Goal: Task Accomplishment & Management: Use online tool/utility

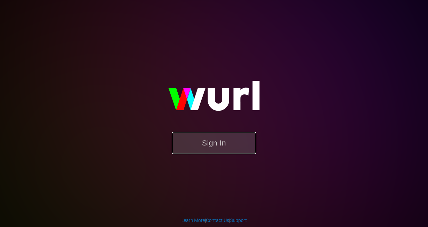
click at [217, 145] on button "Sign In" at bounding box center [214, 143] width 84 height 22
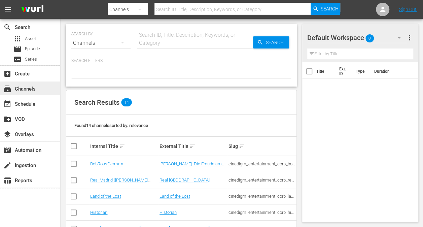
click at [34, 88] on div "subscriptions Channels" at bounding box center [19, 88] width 38 height 6
click at [89, 44] on div "Channels" at bounding box center [100, 43] width 59 height 19
click at [110, 38] on div "Channels Series Episodes Assets" at bounding box center [211, 113] width 423 height 227
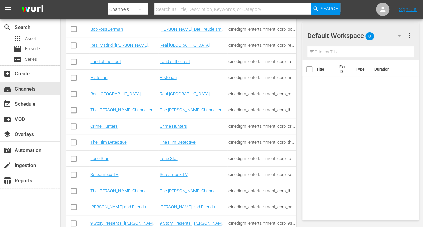
scroll to position [167, 0]
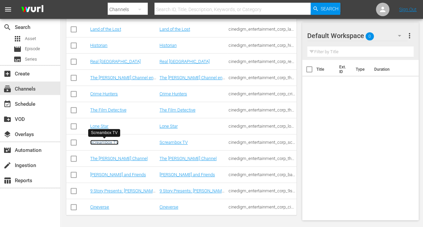
click at [109, 143] on link "Screambox TV" at bounding box center [104, 142] width 28 height 5
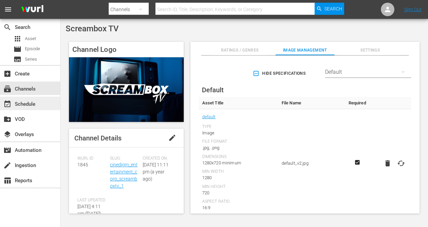
click at [30, 104] on div "event_available Schedule" at bounding box center [19, 103] width 38 height 6
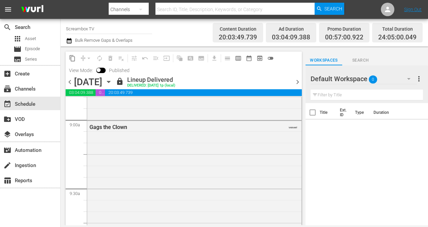
scroll to position [1210, 0]
click at [108, 127] on div "Gags the Clown" at bounding box center [176, 128] width 175 height 6
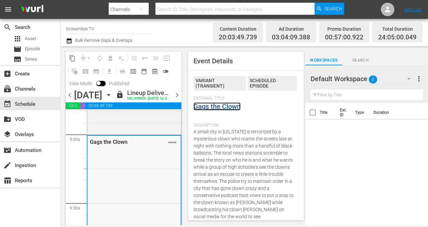
click at [225, 107] on link "Gags the Clown" at bounding box center [216, 106] width 47 height 8
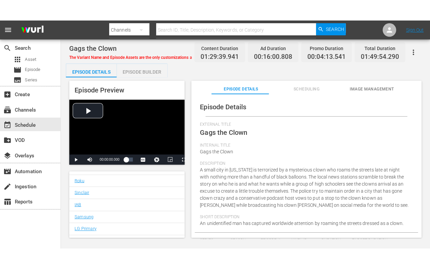
scroll to position [132, 0]
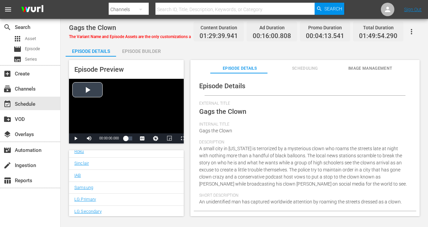
click at [116, 97] on div "Video Player" at bounding box center [126, 106] width 115 height 54
click at [89, 138] on span "Video Player" at bounding box center [89, 138] width 0 height 0
click at [183, 138] on span "Video Player" at bounding box center [183, 138] width 0 height 0
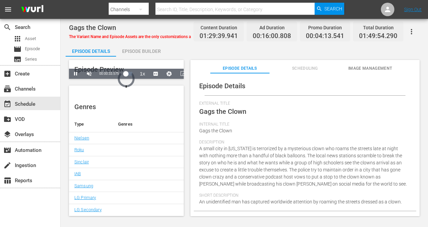
scroll to position [26, 0]
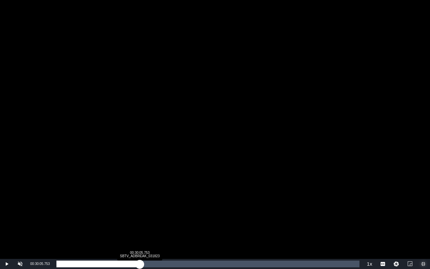
click at [140, 226] on div "Loaded : 0.66% 00:30:05.753 SBTV_ADBREAK_031823 00:00:35.754" at bounding box center [207, 264] width 303 height 7
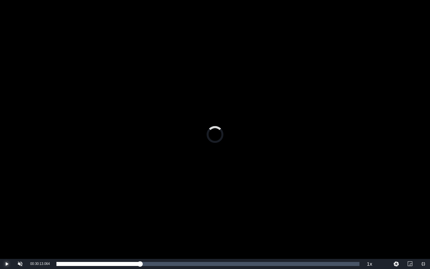
click at [7, 226] on span "Video Player" at bounding box center [7, 264] width 0 height 0
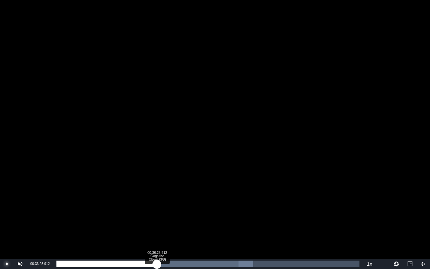
click at [157, 226] on div "Loaded : 64.93% 00:36:25.912 Gags the Clown (3/8) 00:01:17.500" at bounding box center [207, 264] width 303 height 7
click at [188, 226] on div "Loaded : 31.70% 00:47:45.811 Gags the Clown (4/8) 00:28:15.293" at bounding box center [207, 264] width 303 height 7
click at [201, 226] on div "00:52:16.308 Gags the Clown (4/8)" at bounding box center [201, 264] width 0 height 7
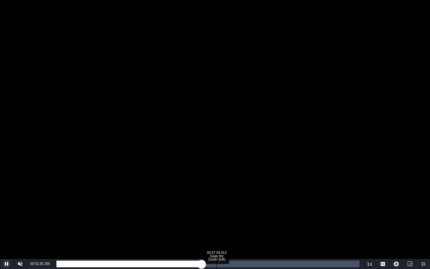
click at [216, 226] on div "00:57:59.913 Gags the Clown (5/8)" at bounding box center [216, 264] width 0 height 7
click at [230, 226] on div "01:02:45.032 Gags the Clown (5/8)" at bounding box center [230, 264] width 0 height 7
click at [237, 226] on div "01:05:18.558 Gags the Clown (5/8)" at bounding box center [237, 264] width 0 height 7
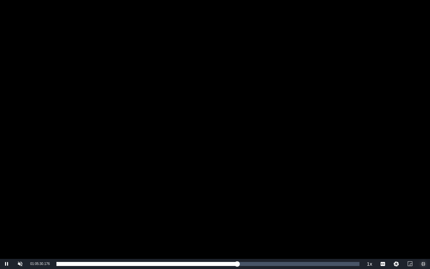
click at [424, 226] on span "Video Player" at bounding box center [424, 264] width 0 height 0
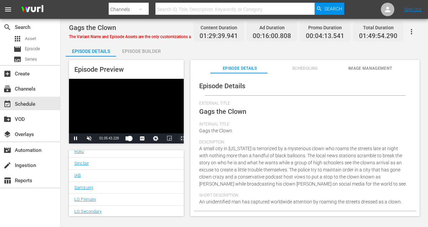
click at [183, 138] on span "Video Player" at bounding box center [183, 138] width 0 height 0
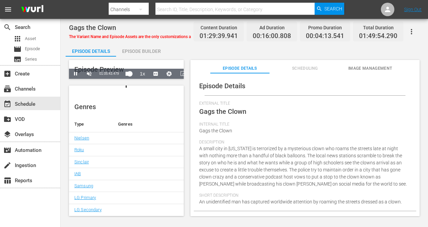
scroll to position [26, 0]
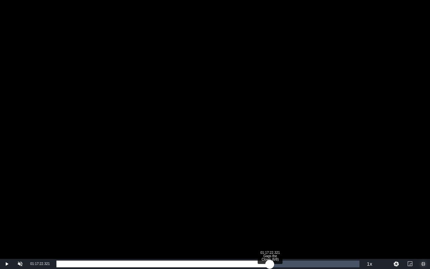
drag, startPoint x: 240, startPoint y: 264, endPoint x: 270, endPoint y: 262, distance: 30.0
click at [270, 226] on div "00:00:00.000" at bounding box center [162, 264] width 213 height 7
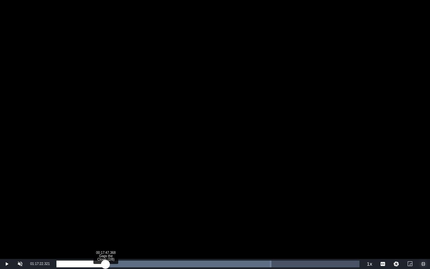
drag, startPoint x: 269, startPoint y: 265, endPoint x: 105, endPoint y: 269, distance: 163.7
click at [105, 226] on div "01:03:11.762" at bounding box center [80, 264] width 49 height 7
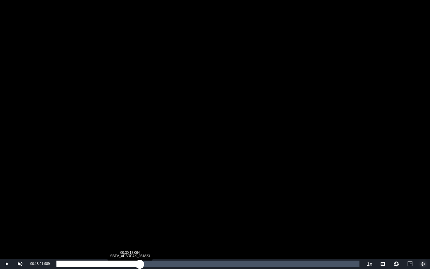
drag, startPoint x: 106, startPoint y: 263, endPoint x: 141, endPoint y: 264, distance: 34.3
click at [140, 226] on div "00:13:04.028" at bounding box center [97, 264] width 83 height 7
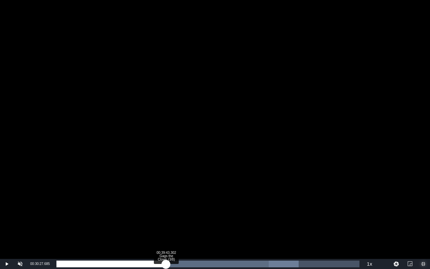
drag, startPoint x: 141, startPoint y: 265, endPoint x: 167, endPoint y: 269, distance: 26.8
click at [166, 226] on div "00:01:32.719" at bounding box center [111, 264] width 110 height 7
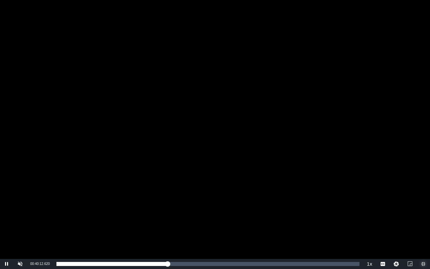
click at [424, 226] on span "Video Player" at bounding box center [424, 264] width 0 height 0
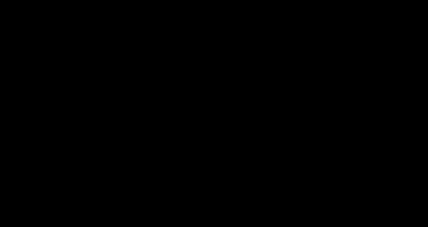
scroll to position [132, 0]
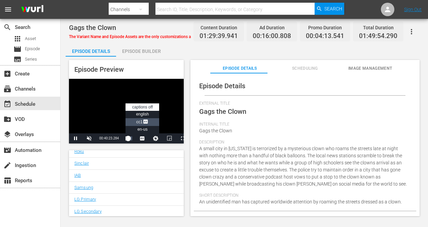
click at [143, 121] on span "Video Player" at bounding box center [146, 122] width 6 height 7
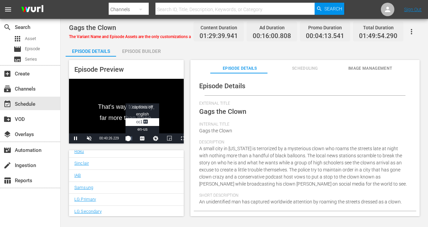
click at [142, 138] on span "Video Player" at bounding box center [142, 138] width 0 height 0
click at [143, 131] on span "en-us" at bounding box center [142, 129] width 10 height 5
click at [144, 115] on span "english" at bounding box center [142, 114] width 13 height 5
click at [142, 138] on span "Video Player" at bounding box center [142, 138] width 0 height 0
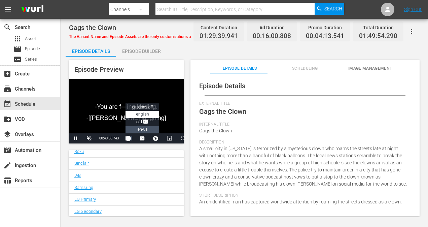
click at [145, 129] on span "en-us" at bounding box center [142, 129] width 10 height 5
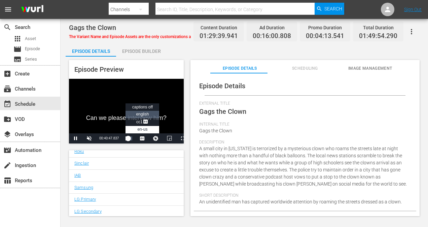
click at [144, 113] on span "english" at bounding box center [142, 114] width 13 height 5
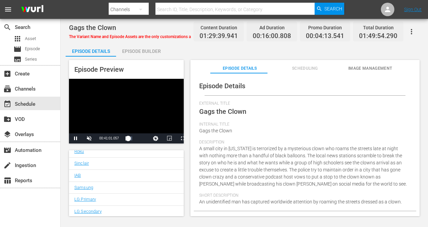
click at [145, 140] on div "Pause Unmute Current Time 00:41:01.057 / Duration 00:02:00.053 Loaded : 39.84% …" at bounding box center [126, 138] width 115 height 10
click at [27, 105] on div "event_available Schedule" at bounding box center [19, 103] width 38 height 6
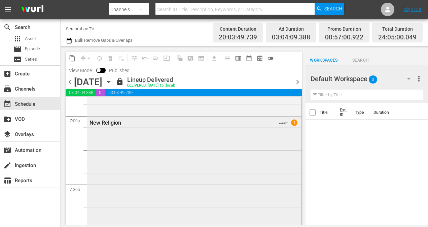
scroll to position [908, 0]
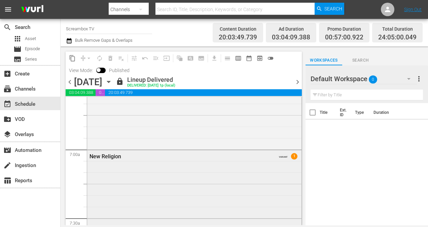
click at [105, 155] on div "New Religion" at bounding box center [176, 156] width 175 height 6
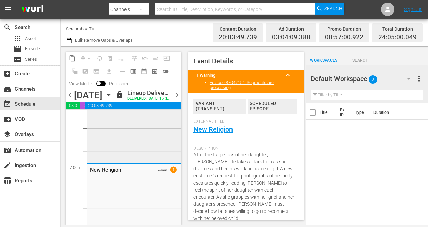
click at [123, 145] on div "[MEDICAL_DATA] VARIANT" at bounding box center [134, 13] width 94 height 295
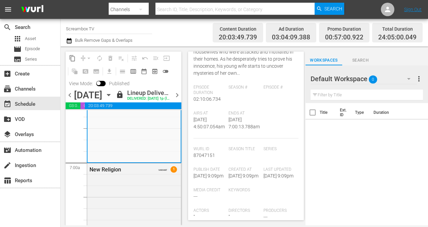
scroll to position [0, 0]
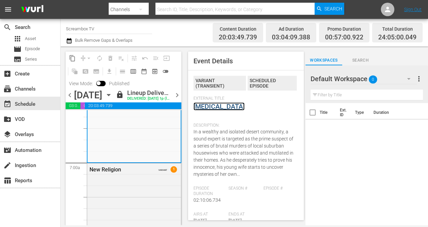
click at [231, 108] on link "[MEDICAL_DATA]" at bounding box center [218, 106] width 51 height 8
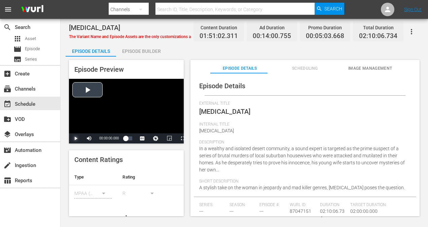
click at [76, 138] on span "Video Player" at bounding box center [76, 138] width 0 height 0
click at [183, 138] on span "Video Player" at bounding box center [183, 138] width 0 height 0
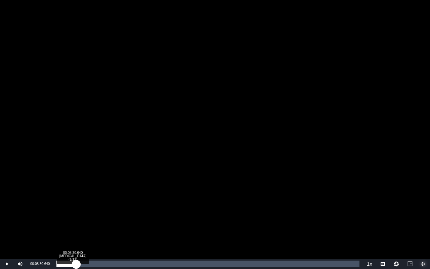
click at [76, 226] on div "Loaded : 0.18% 00:08:30.640 [MEDICAL_DATA] (1/11) 00:00:06.192" at bounding box center [207, 264] width 303 height 7
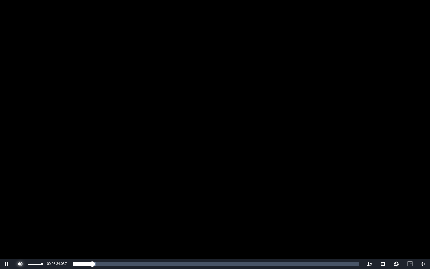
click at [20, 226] on span "Video Player" at bounding box center [20, 264] width 0 height 0
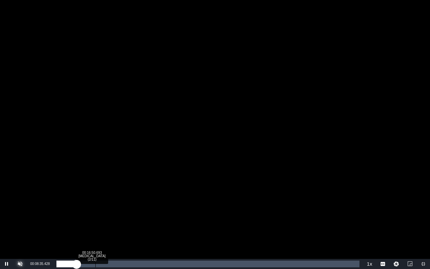
click at [97, 226] on div "Loaded : 7.93% 00:16:50.693 [MEDICAL_DATA] (2/11) 00:08:35.525" at bounding box center [207, 264] width 303 height 7
click at [153, 226] on div "Loaded : 0.00% 00:41:15.305 [MEDICAL_DATA] (4/11) 00:17:29.572" at bounding box center [207, 264] width 303 height 7
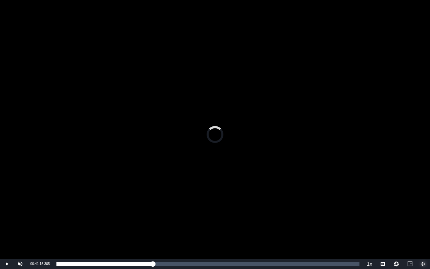
click at [424, 226] on span "Video Player" at bounding box center [424, 264] width 0 height 0
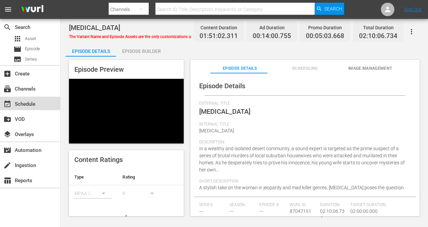
click at [17, 103] on div "event_available Schedule" at bounding box center [19, 103] width 38 height 6
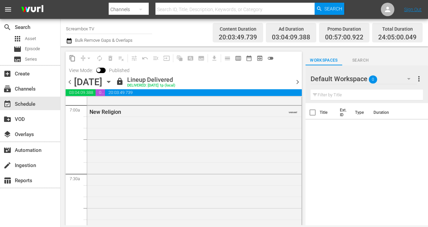
scroll to position [941, 0]
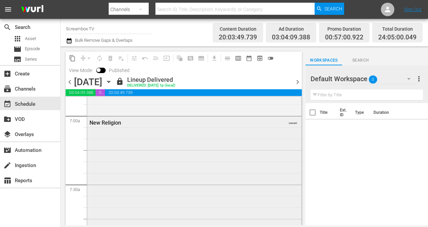
click at [99, 122] on div "New Religion" at bounding box center [176, 122] width 175 height 6
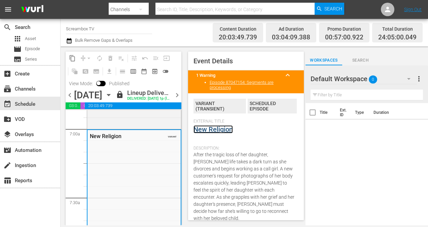
click at [215, 130] on link "New Religion" at bounding box center [212, 129] width 39 height 8
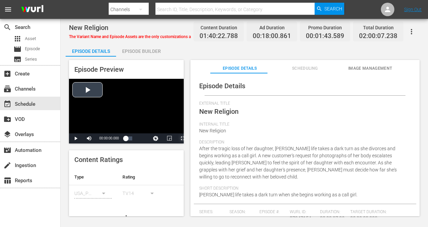
click at [183, 138] on span "Video Player" at bounding box center [183, 138] width 0 height 0
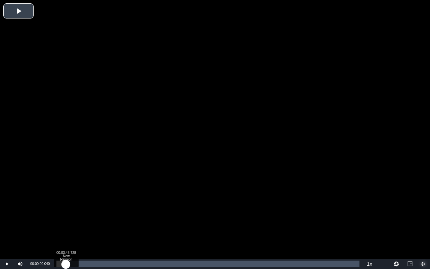
click at [66, 226] on div "Loaded : 0.10% 00:03:43.728 New Religion (1/9) 00:00:00.040" at bounding box center [207, 264] width 303 height 7
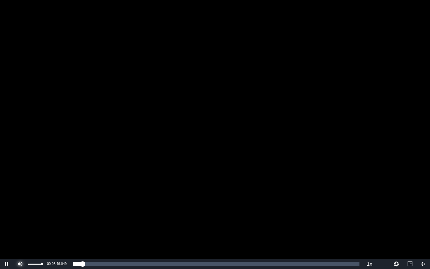
click at [20, 226] on span "Video Player" at bounding box center [20, 264] width 0 height 0
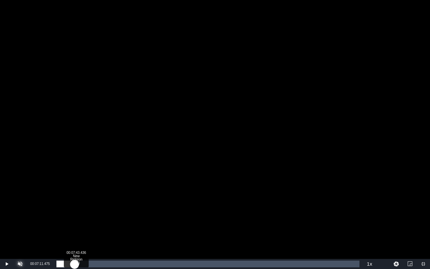
click at [75, 226] on div "Loaded : 4.09% 00:07:43.436 New Religion (1/9) 00:03:47.869" at bounding box center [207, 264] width 303 height 7
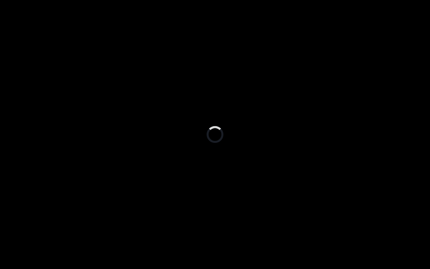
click at [88, 226] on div "Loaded : 7.18% 00:12:15.106 TroubleWithTessa_trailer_58 00:07:12.356" at bounding box center [207, 264] width 303 height 7
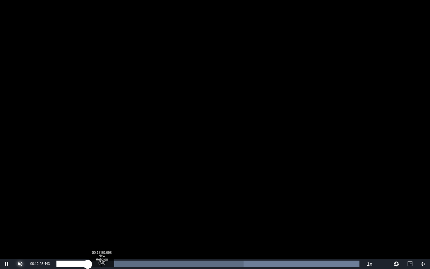
click at [102, 226] on div "Loaded : 100.00% 00:17:50.698 New Religion (2/9) 00:00:41.446" at bounding box center [207, 264] width 303 height 7
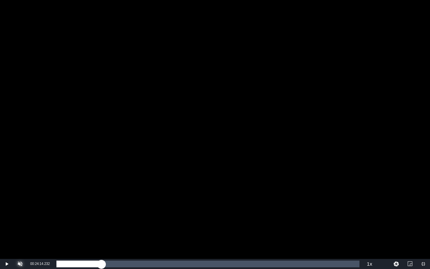
click at [118, 226] on div "Loaded : 14.66% 00:24:06.241 New Religion (2/9) 00:14:38.500" at bounding box center [207, 264] width 303 height 7
click at [132, 226] on div "00:30:05.804 New Religion (3/9)" at bounding box center [132, 264] width 0 height 7
click at [132, 226] on div "00:24:24.670" at bounding box center [94, 264] width 76 height 7
click at [149, 226] on div "Loaded : 26.43% 00:36:45.318 New Religion (3/9) 00:26:15.436" at bounding box center [207, 264] width 303 height 7
click at [161, 226] on div "Loaded : 30.92% 00:41:24.978 New Religion (4/9) 00:31:01.729" at bounding box center [207, 264] width 303 height 7
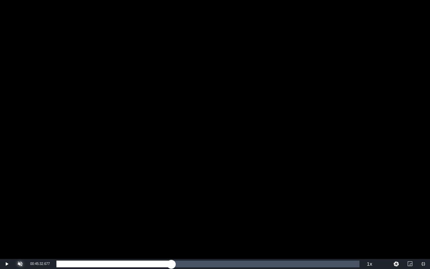
click at [171, 226] on div "Loaded : 33.71% 00:45:16.697 New Religion (4/9) 00:33:42.214" at bounding box center [207, 264] width 303 height 7
click at [182, 226] on div "00:49:40.376 New Religion (4/9)" at bounding box center [182, 264] width 0 height 7
click at [209, 226] on div "Loaded : 41.89% 01:00:11.609 New Religion (5/9) 00:41:56.832" at bounding box center [207, 264] width 303 height 7
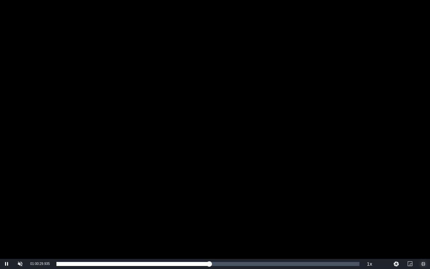
click at [424, 226] on span "Video Player" at bounding box center [424, 264] width 0 height 0
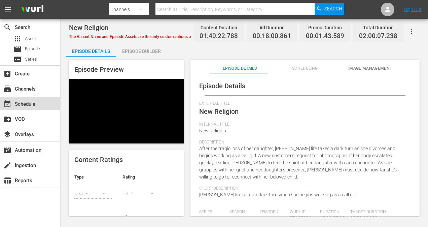
click at [24, 105] on div "event_available Schedule" at bounding box center [19, 103] width 38 height 6
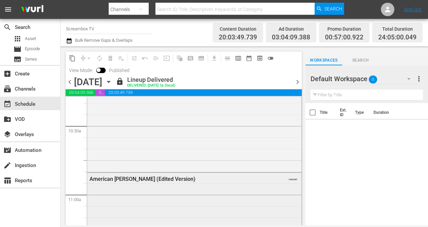
scroll to position [1412, 0]
click at [118, 177] on div "American [PERSON_NAME] (Edited Version)" at bounding box center [176, 178] width 175 height 6
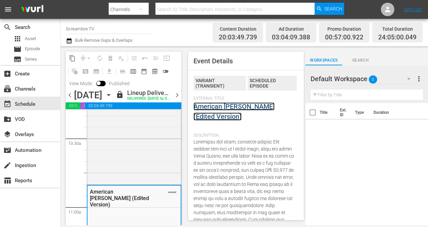
click at [236, 109] on link "American [PERSON_NAME] (Edited Version)" at bounding box center [233, 111] width 81 height 18
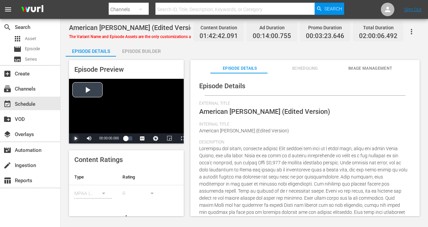
click at [76, 138] on span "Video Player" at bounding box center [76, 138] width 0 height 0
click at [183, 138] on span "Video Player" at bounding box center [183, 138] width 0 height 0
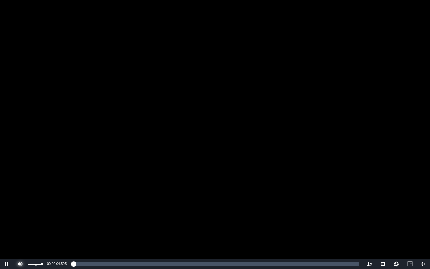
click at [20, 226] on span "Video Player" at bounding box center [20, 264] width 0 height 0
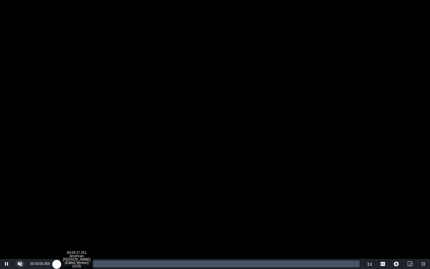
click at [80, 226] on div "Loaded : 0.19% 00:09:27.251 American [PERSON_NAME] (Edited Version) (1/10) 00:0…" at bounding box center [207, 264] width 303 height 7
click at [88, 226] on div "Loaded : 9.84% 00:12:31.009 SBTV_Claymation_100223_2Min_BREAK_low 00:09:32.749" at bounding box center [207, 264] width 303 height 7
click at [82, 226] on div "Loaded : 44.85% 00:10:07.198 [DEMOGRAPHIC_DATA] [PERSON_NAME] (Edited Version) …" at bounding box center [207, 264] width 303 height 7
click at [79, 226] on div "00:10:14.687" at bounding box center [67, 264] width 22 height 7
click at [74, 226] on div "00:08:49.243" at bounding box center [67, 264] width 22 height 7
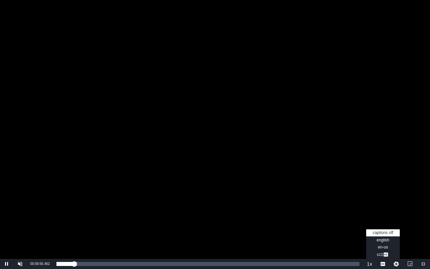
click at [383, 226] on span "Video Player" at bounding box center [383, 264] width 0 height 0
click at [385, 226] on span "english" at bounding box center [383, 240] width 13 height 5
click at [424, 226] on span "Video Player" at bounding box center [424, 264] width 0 height 0
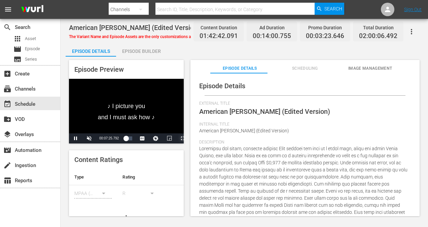
click at [183, 138] on span "Video Player" at bounding box center [183, 138] width 0 height 0
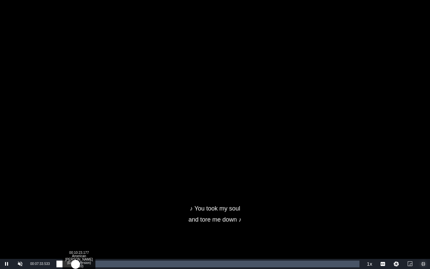
click at [83, 226] on div "Loaded : 8.38% 00:10:23.177 [DEMOGRAPHIC_DATA] [PERSON_NAME] (Edited Version) (…" at bounding box center [207, 264] width 303 height 7
click at [73, 226] on div "00:06:23.494 American [PERSON_NAME] (Edited Version) (1/10)" at bounding box center [73, 264] width 0 height 7
click at [64, 226] on div "Loaded : 6.24% 00:02:47.778 [DEMOGRAPHIC_DATA] [PERSON_NAME] (Edited Version) (…" at bounding box center [207, 264] width 303 height 7
click at [72, 226] on div "Loaded : 2.83% 00:06:07.515 [DEMOGRAPHIC_DATA] [PERSON_NAME] (Edited Version) (…" at bounding box center [207, 264] width 303 height 7
click at [54, 226] on div "Loaded : 6.14% 00:00:00.000 [DEMOGRAPHIC_DATA] [PERSON_NAME] (Edited Version) (…" at bounding box center [208, 264] width 310 height 10
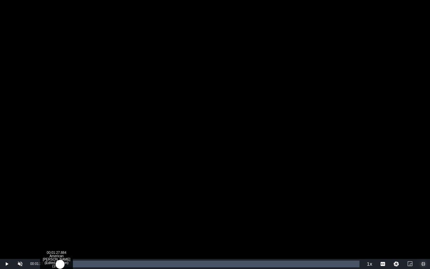
click at [60, 226] on div "00:00:02.539" at bounding box center [58, 264] width 4 height 7
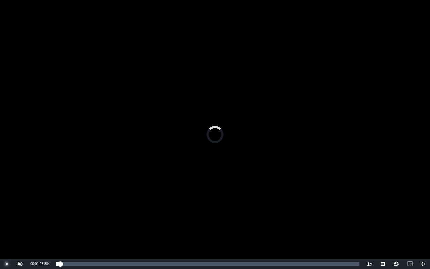
click at [7, 226] on span "Video Player" at bounding box center [7, 264] width 0 height 0
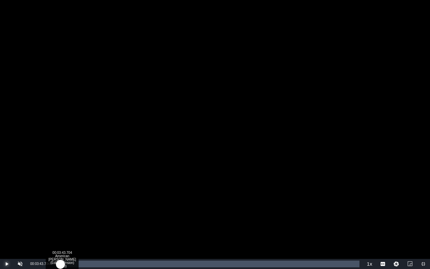
click at [66, 226] on div "00:03:43.704 American [PERSON_NAME] (Edited Version) (1/10)" at bounding box center [66, 264] width 0 height 7
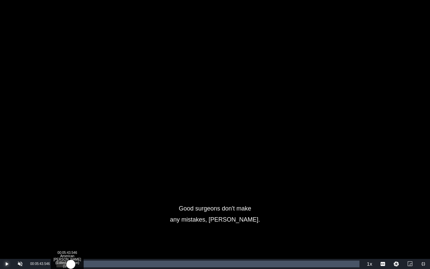
click at [71, 226] on div "00:03:45.748" at bounding box center [63, 264] width 14 height 7
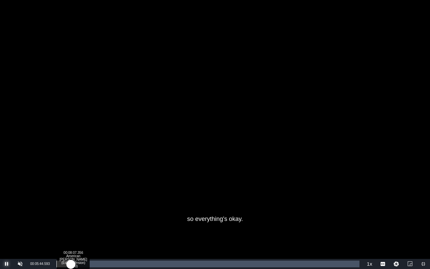
click at [77, 226] on div "Loaded : 5.75% 00:08:07.356 American [PERSON_NAME] (Edited Version) (1/10) 00:0…" at bounding box center [207, 264] width 303 height 7
click at [83, 226] on div "00:10:39.156 American [PERSON_NAME] (Edited Version) (1/10)" at bounding box center [83, 264] width 0 height 7
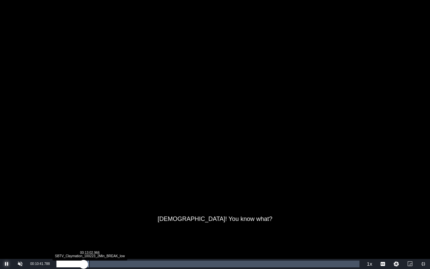
click at [89, 226] on div "00:13:02.966 SBTV_Claymation_100223_2Min_BREAK_low" at bounding box center [89, 264] width 0 height 7
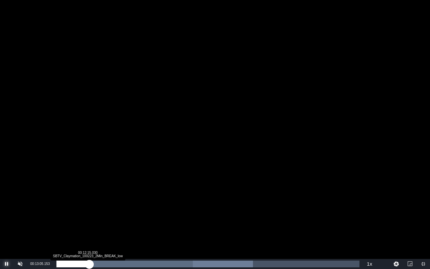
click at [87, 226] on div "00:01:02.082" at bounding box center [72, 264] width 33 height 7
click at [85, 226] on div "00:00:16.756" at bounding box center [71, 264] width 31 height 7
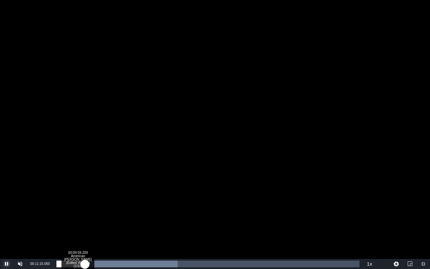
click at [81, 226] on div "00:00:12.144" at bounding box center [70, 264] width 28 height 7
click at [79, 226] on div "00:10:08.630" at bounding box center [67, 264] width 22 height 7
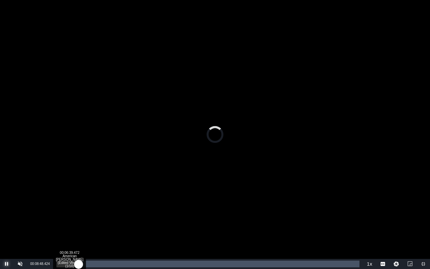
click at [73, 226] on div "00:08:48.424" at bounding box center [67, 264] width 22 height 7
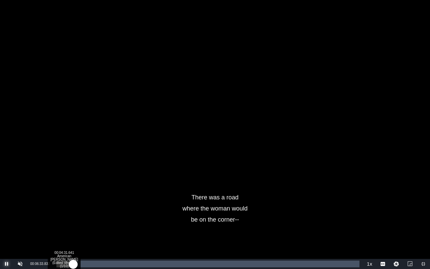
click at [68, 226] on div "00:06:33.997" at bounding box center [64, 264] width 16 height 7
click at [68, 226] on div "00:04:33.458" at bounding box center [61, 264] width 11 height 7
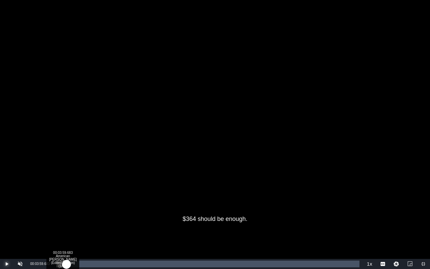
click at [67, 226] on div "00:04:33.376" at bounding box center [61, 264] width 10 height 7
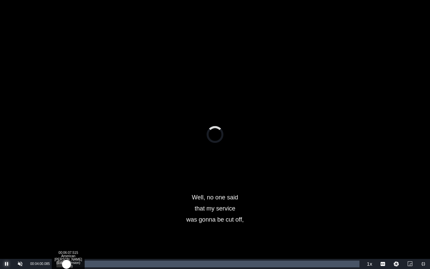
click at [72, 226] on div "Loaded : 3.90% 00:06:07.515 American [PERSON_NAME] (Edited Version) (1/10) 00:0…" at bounding box center [207, 264] width 303 height 7
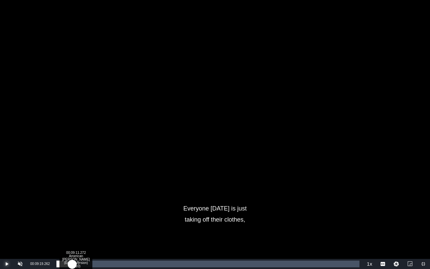
click at [80, 226] on div "00:09:11.272 American [PERSON_NAME] (Edited Version) (1/10)" at bounding box center [80, 264] width 0 height 7
click at [80, 226] on div "00:09:28.943" at bounding box center [68, 264] width 24 height 7
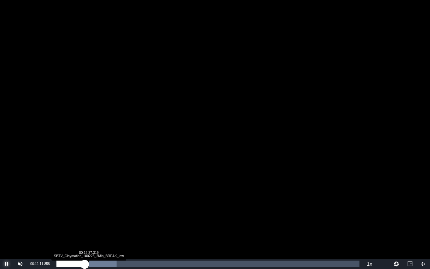
click at [85, 226] on div "00:00:08.948" at bounding box center [70, 264] width 28 height 7
click at [88, 226] on div "00:00:28.097" at bounding box center [72, 264] width 32 height 7
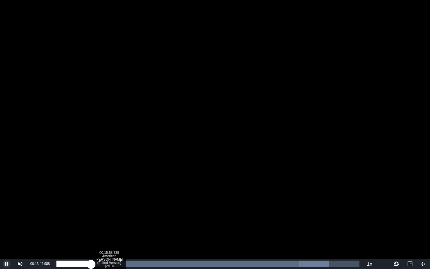
click at [97, 226] on div "00:15:58.735 American [PERSON_NAME] (Edited Version) (2/10)" at bounding box center [97, 264] width 0 height 7
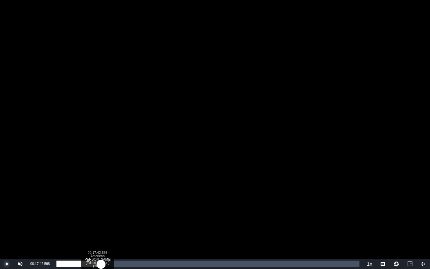
click at [101, 226] on div "00:11:47.596" at bounding box center [78, 264] width 45 height 7
click at [98, 226] on div "00:13:22.007" at bounding box center [77, 264] width 42 height 7
click at [95, 226] on div "00:12:06.779" at bounding box center [77, 264] width 42 height 7
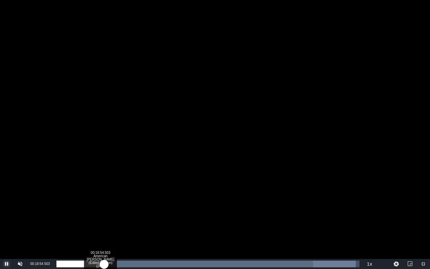
click at [104, 226] on div "Loaded : 98.79% 00:18:54.503 American [PERSON_NAME] (Edited Version) (2/10) 00:…" at bounding box center [207, 264] width 303 height 7
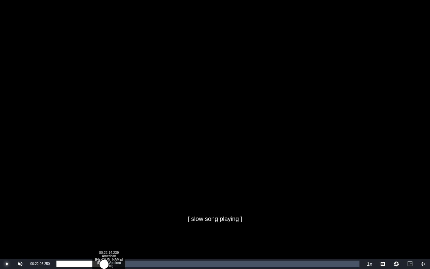
click at [112, 226] on div "Loaded : 14.23% 00:22:14.239 [DEMOGRAPHIC_DATA] [PERSON_NAME] (Edited Version) …" at bounding box center [207, 264] width 303 height 7
click at [118, 226] on div "00:17:42.057" at bounding box center [86, 264] width 61 height 7
click at [124, 226] on div "00:26:37.891 American [PERSON_NAME] (Edited Version) (3/10)" at bounding box center [124, 264] width 0 height 7
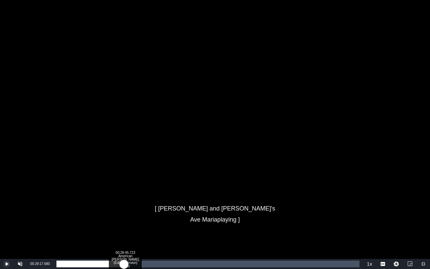
click at [130, 226] on div "Loaded : 22.03% 00:28:45.723 American [PERSON_NAME] (Edited Version) (3/10) 00:…" at bounding box center [207, 264] width 303 height 7
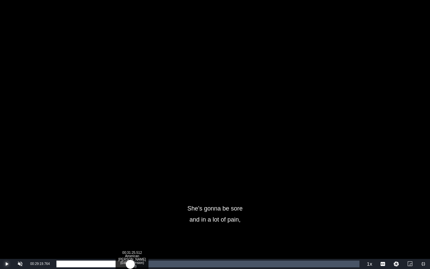
click at [137, 226] on div "Loaded : 24.37% 00:31:25.512 American [PERSON_NAME] (Edited Version) (3/10) 00:…" at bounding box center [207, 264] width 303 height 7
click at [137, 226] on div "00:27:25.255" at bounding box center [96, 264] width 80 height 7
click at [147, 226] on div "Loaded : 28.65% 00:35:57.153 TroubleWithTessa_trailer_58 00:29:24.618" at bounding box center [208, 264] width 310 height 10
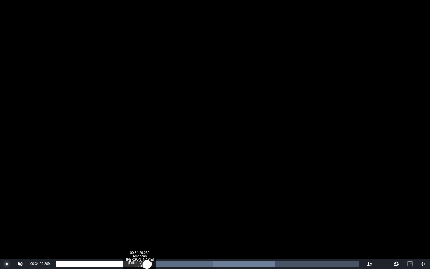
click at [144, 226] on div "00:00:36.985" at bounding box center [101, 264] width 91 height 7
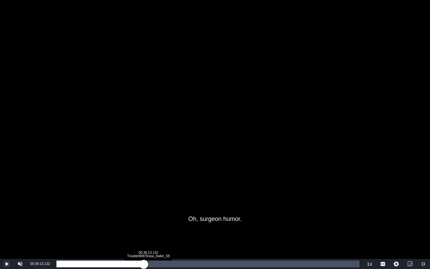
click at [144, 226] on div "00:30:14.460" at bounding box center [99, 264] width 87 height 7
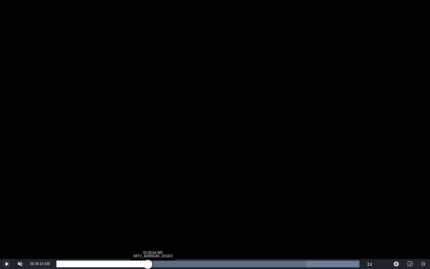
click at [148, 226] on div "00:00:52.602" at bounding box center [101, 264] width 91 height 7
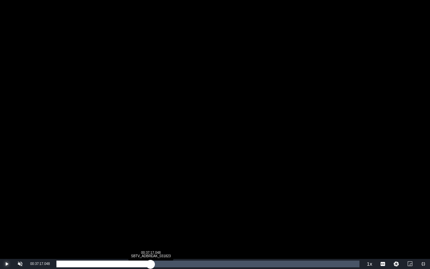
click at [151, 226] on div "00:31:13.667" at bounding box center [103, 264] width 94 height 7
click at [155, 226] on div "00:00:58.349" at bounding box center [105, 264] width 98 height 7
click at [152, 226] on div "00:31:39.227" at bounding box center [105, 264] width 98 height 7
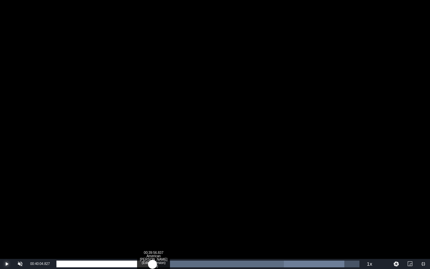
click at [152, 226] on div "00:01:39.787" at bounding box center [104, 264] width 96 height 7
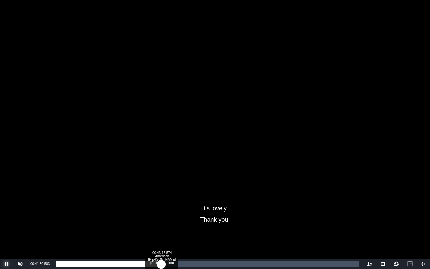
click at [161, 226] on div "00:34:06.720" at bounding box center [108, 264] width 105 height 7
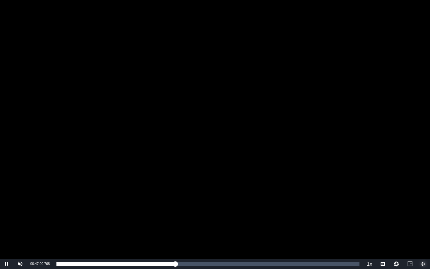
click at [424, 226] on span "Video Player" at bounding box center [424, 264] width 0 height 0
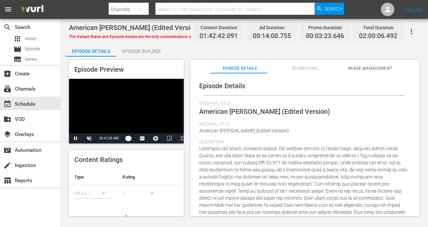
click at [183, 138] on span "Video Player" at bounding box center [183, 138] width 0 height 0
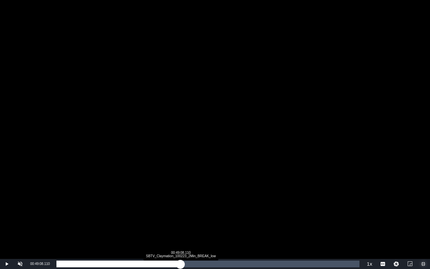
click at [180, 226] on div "00:39:47.437" at bounding box center [118, 264] width 124 height 7
click at [184, 226] on div "00:00:11.595" at bounding box center [119, 264] width 127 height 7
click at [181, 226] on div "00:01:28.905" at bounding box center [119, 264] width 127 height 7
click at [179, 226] on div "00:00:19.360" at bounding box center [117, 264] width 123 height 7
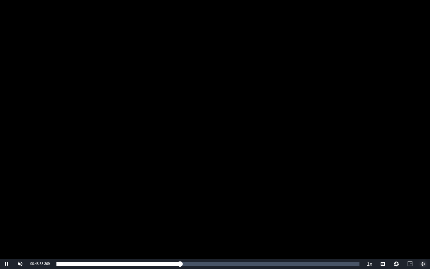
click at [424, 226] on span "Video Player" at bounding box center [424, 264] width 0 height 0
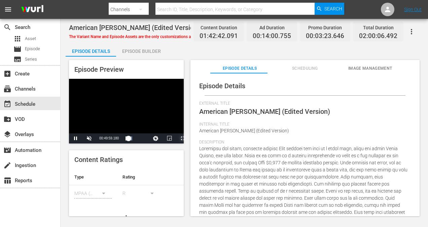
click at [183, 138] on span "Video Player" at bounding box center [183, 138] width 0 height 0
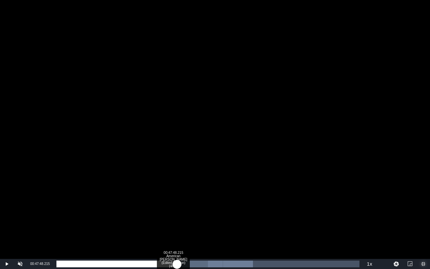
click at [177, 226] on div "Loaded : 64.88% 00:47:48.215 American [PERSON_NAME] (Edited Version) (4/10) 00:…" at bounding box center [207, 264] width 303 height 7
click at [177, 226] on div "00:40:26.637" at bounding box center [116, 264] width 121 height 7
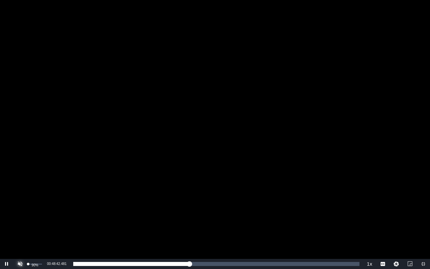
click at [20, 226] on span "Video Player" at bounding box center [20, 264] width 0 height 0
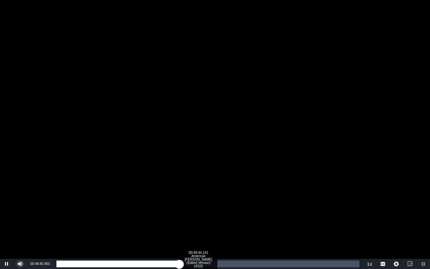
click at [180, 226] on div "00:41:22.216" at bounding box center [117, 264] width 123 height 7
click at [176, 226] on div "00:41:22.682" at bounding box center [116, 264] width 120 height 7
click at [173, 226] on div "00:40:25.987" at bounding box center [116, 264] width 121 height 7
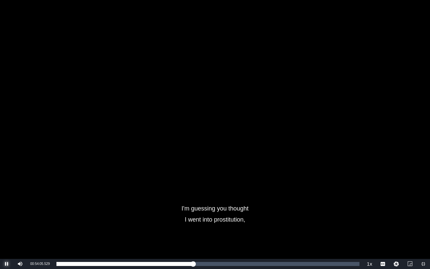
click at [7, 226] on span "Video Player" at bounding box center [7, 264] width 0 height 0
click at [424, 226] on span "Video Player" at bounding box center [424, 264] width 0 height 0
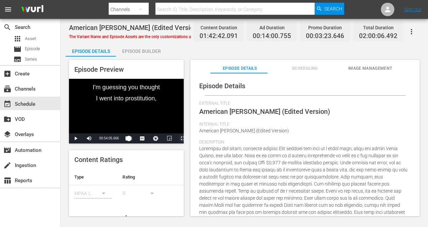
click at [183, 138] on span "Video Player" at bounding box center [183, 138] width 0 height 0
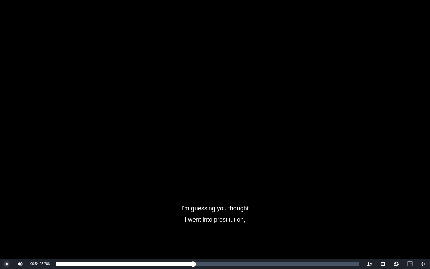
click at [7, 226] on span "Video Player" at bounding box center [7, 264] width 0 height 0
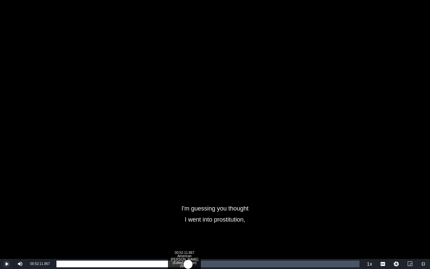
click at [188, 226] on div "00:44:43.182" at bounding box center [122, 264] width 132 height 7
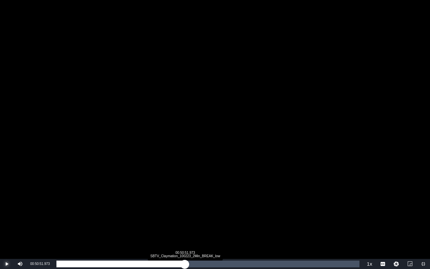
click at [185, 226] on div "00:42:55.091" at bounding box center [120, 264] width 128 height 7
click at [185, 226] on div "00:41:38.658" at bounding box center [120, 264] width 129 height 7
click at [188, 226] on div "00:41:52.915" at bounding box center [122, 264] width 132 height 7
click at [186, 226] on div "00:42:50.032" at bounding box center [122, 264] width 132 height 7
click at [183, 226] on div "00:41:44.437" at bounding box center [120, 264] width 129 height 7
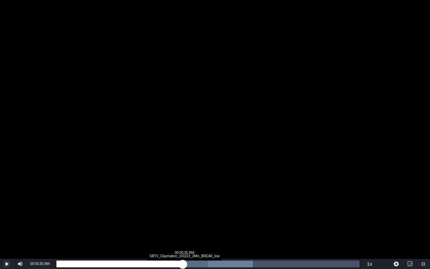
click at [183, 226] on div "00:01:07.212" at bounding box center [119, 264] width 126 height 7
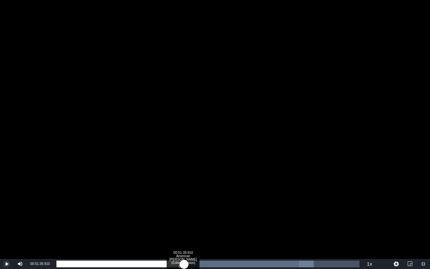
click at [184, 226] on div "00:01:38.110" at bounding box center [120, 264] width 128 height 7
click at [186, 226] on div "00:42:16.711" at bounding box center [120, 264] width 129 height 7
click at [186, 226] on div "00:41:52.336" at bounding box center [120, 264] width 129 height 7
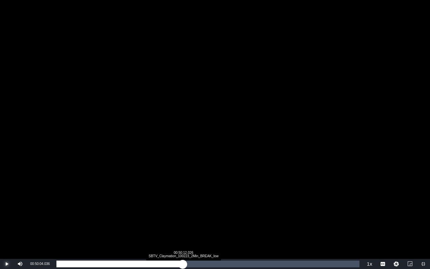
click at [183, 226] on div "00:41:45.531" at bounding box center [119, 264] width 126 height 7
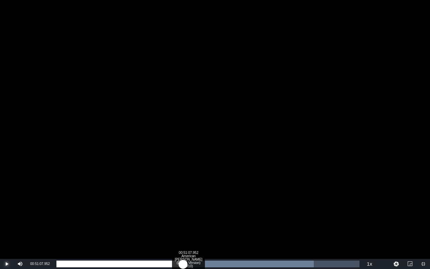
click at [183, 226] on div "00:01:11.873" at bounding box center [119, 264] width 127 height 7
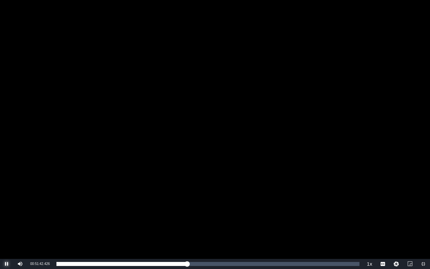
click at [7, 226] on span "Video Player" at bounding box center [7, 264] width 0 height 0
click at [424, 226] on span "Video Player" at bounding box center [424, 264] width 0 height 0
